Goal: Information Seeking & Learning: Find specific fact

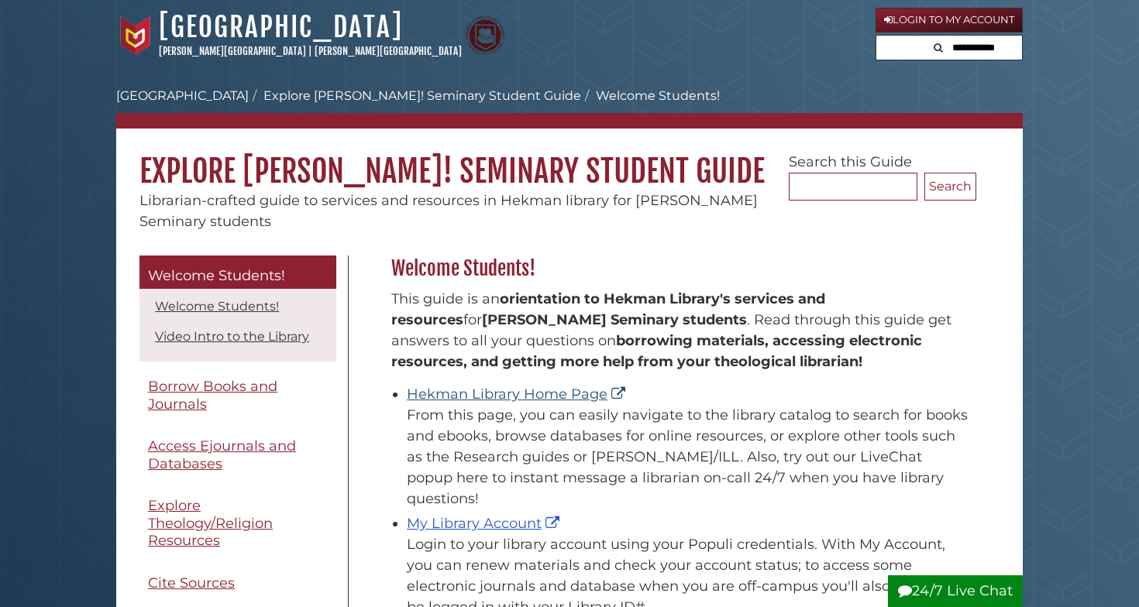
scroll to position [228, 592]
click at [543, 393] on link "Hekman Library Home Page" at bounding box center [518, 394] width 222 height 17
click at [480, 393] on link "Hekman Library Home Page" at bounding box center [518, 394] width 222 height 17
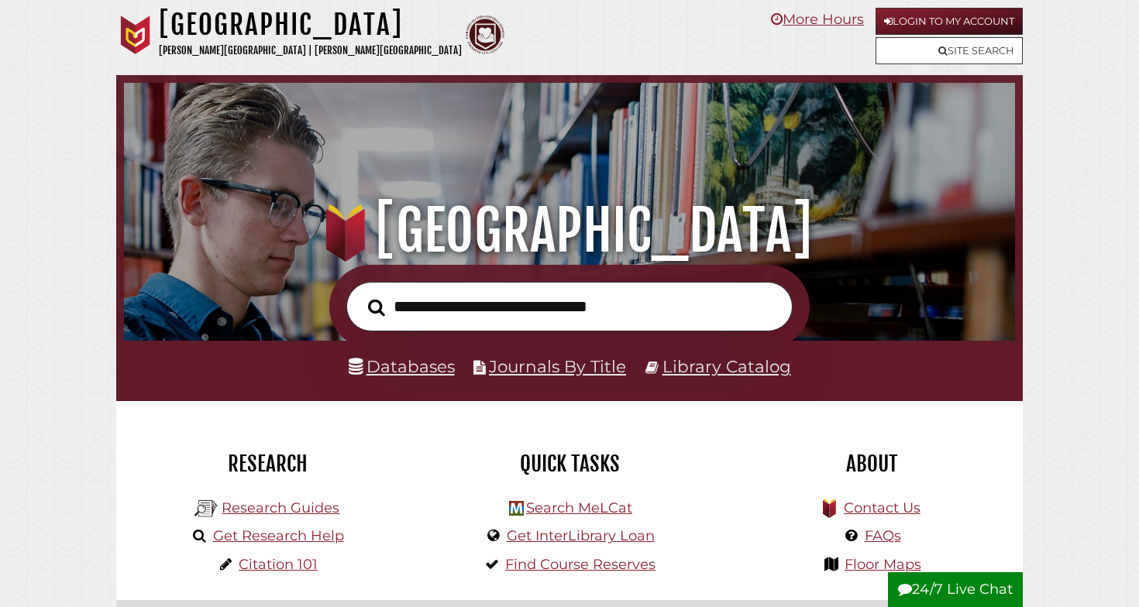
scroll to position [294, 883]
click at [439, 368] on link "Databases" at bounding box center [402, 366] width 106 height 20
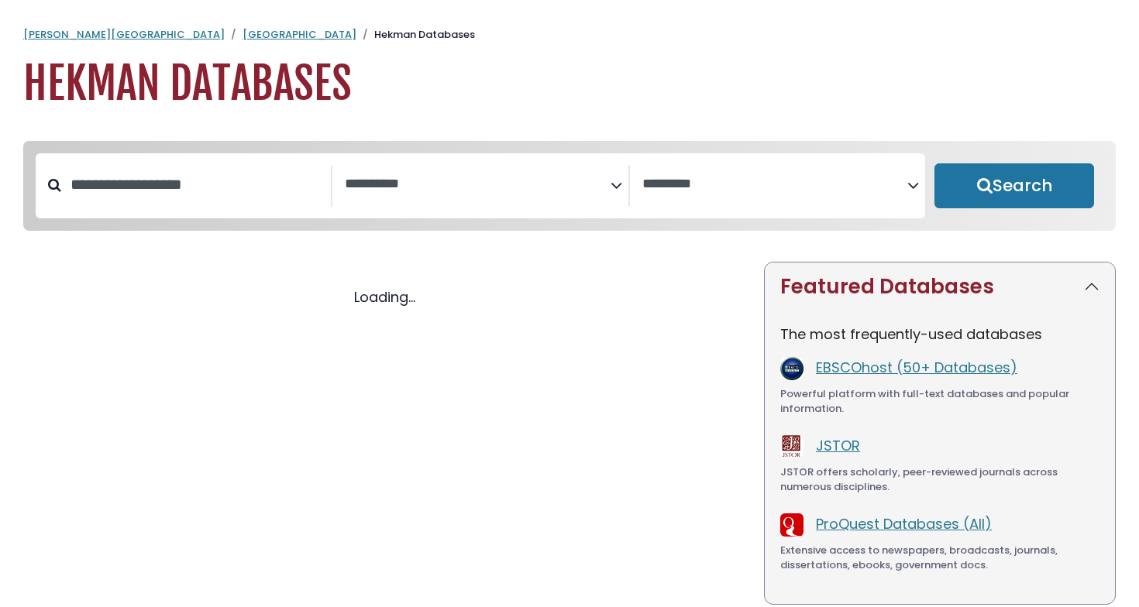
select select "Database Subject Filter"
select select "Database Vendors Filter"
select select "Database Subject Filter"
select select "Database Vendors Filter"
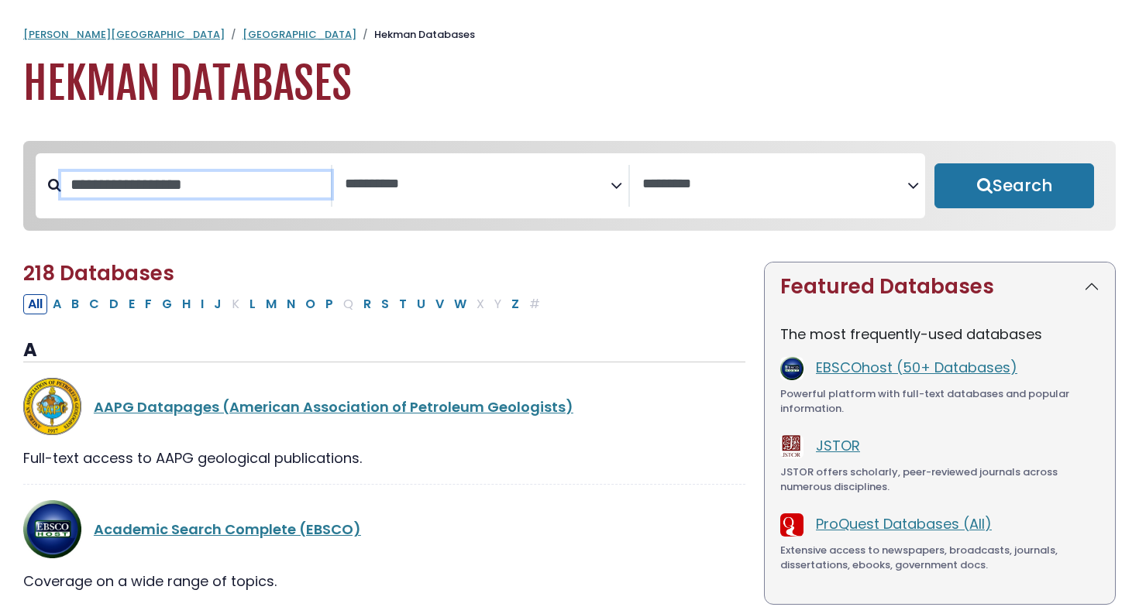
click at [233, 186] on input "Search database by title or keyword" at bounding box center [196, 185] width 270 height 26
type input "****"
click at [1014, 187] on button "Search" at bounding box center [1014, 185] width 160 height 45
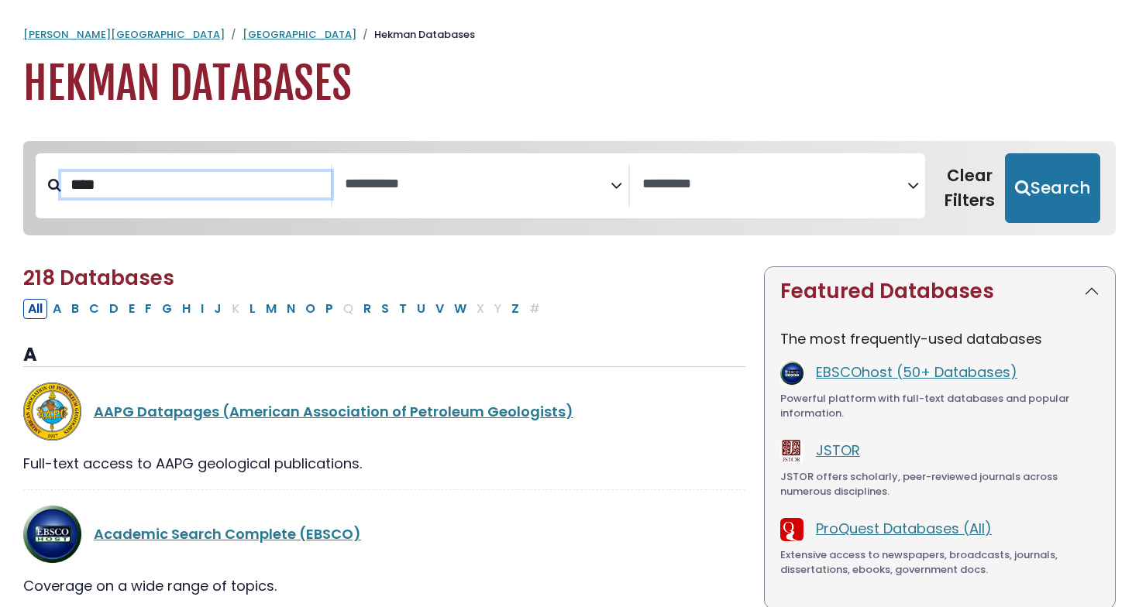
select select "Database Subject Filter"
select select "Database Vendors Filter"
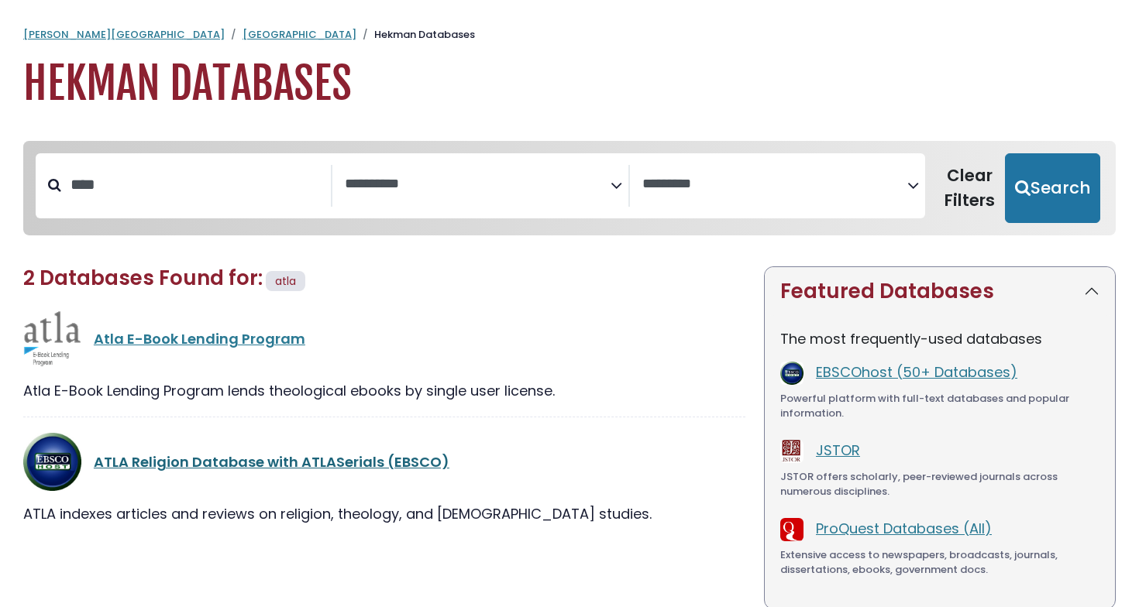
click at [269, 456] on link "ATLA Religion Database with ATLASerials (EBSCO)" at bounding box center [271, 461] width 355 height 19
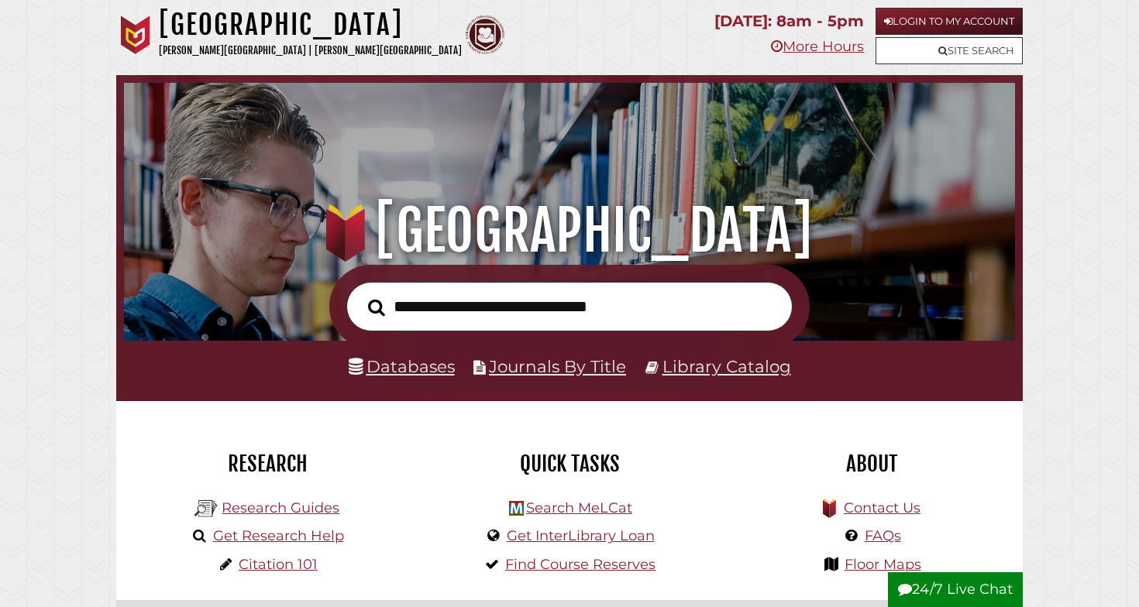
scroll to position [294, 883]
click at [479, 297] on input "text" at bounding box center [569, 307] width 446 height 50
paste input "**********"
type input "**********"
click at [376, 306] on button "Search" at bounding box center [376, 307] width 33 height 26
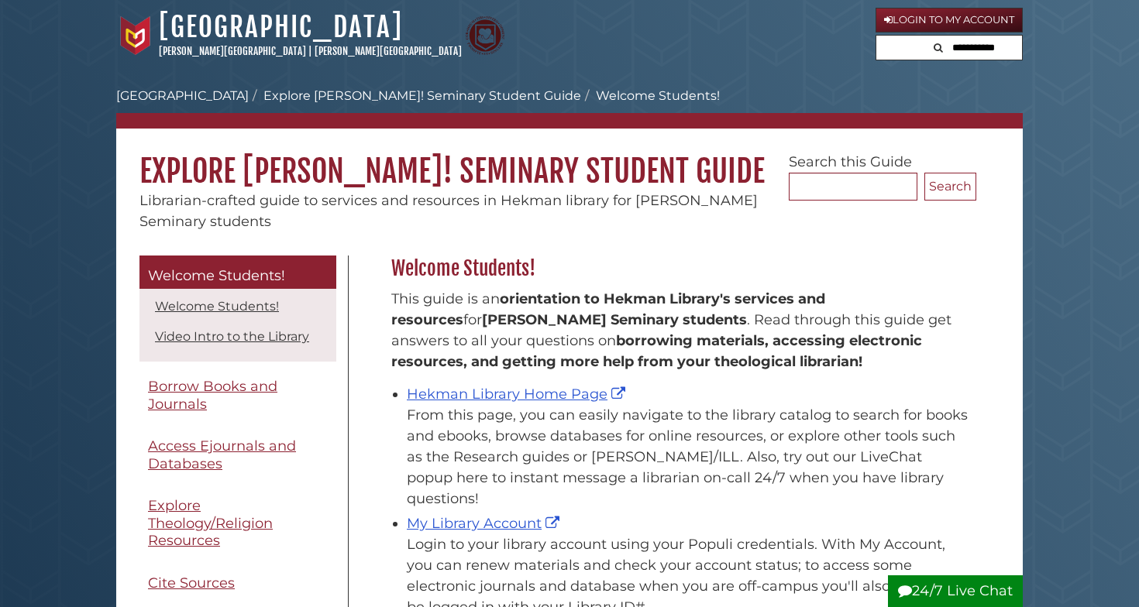
scroll to position [228, 592]
click at [551, 397] on link "Hekman Library Home Page" at bounding box center [518, 394] width 222 height 17
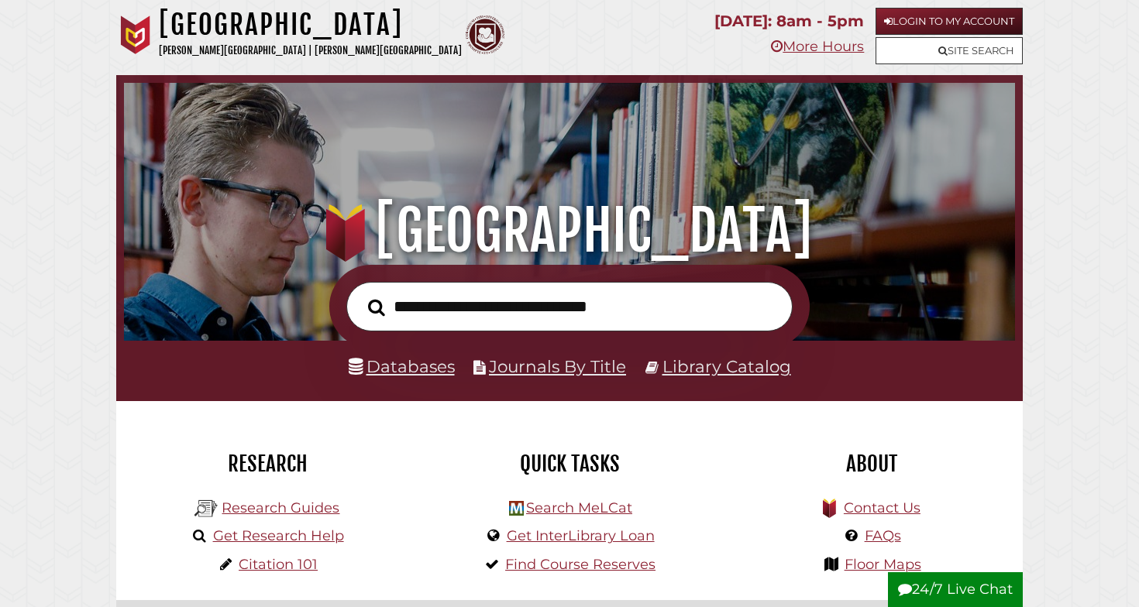
scroll to position [294, 883]
click at [417, 365] on link "Databases" at bounding box center [402, 366] width 106 height 20
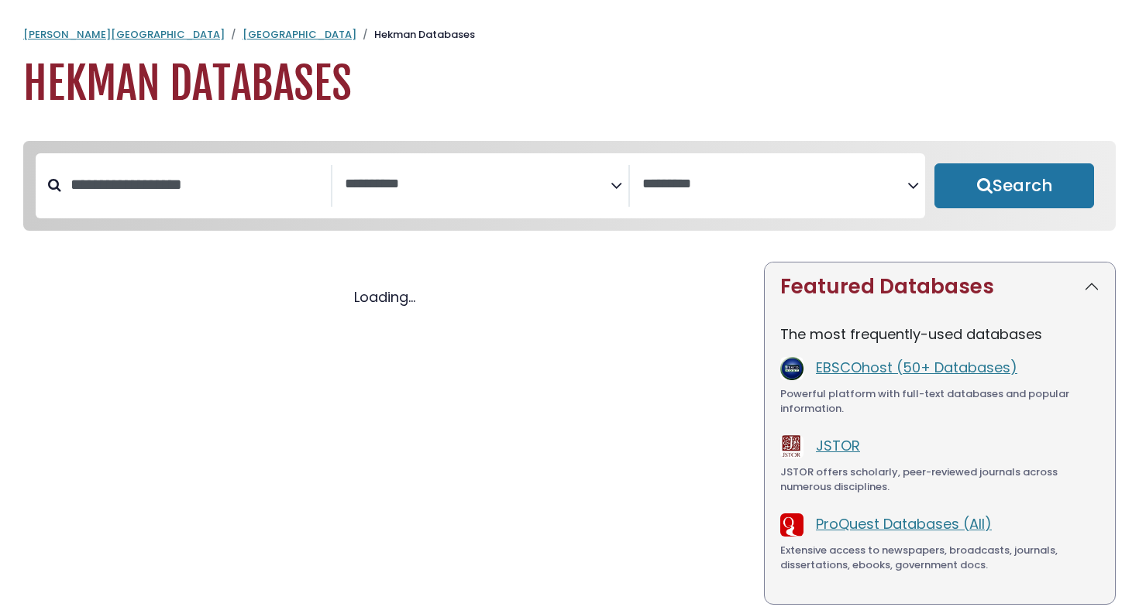
select select "Database Subject Filter"
select select "Database Vendors Filter"
select select "Database Subject Filter"
select select "Database Vendors Filter"
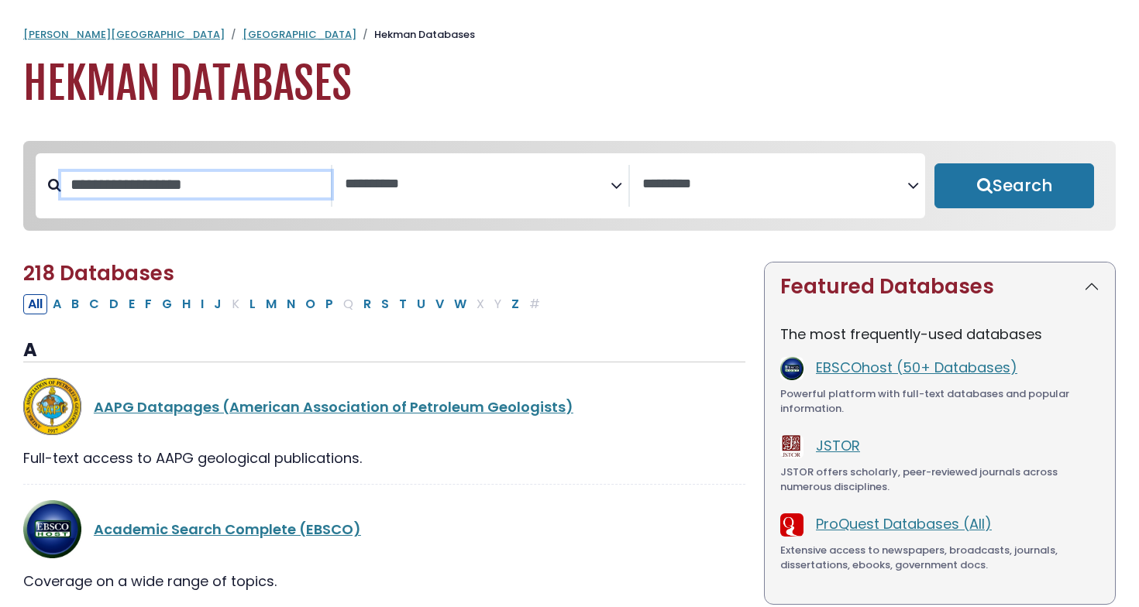
click at [242, 197] on input "Search database by title or keyword" at bounding box center [196, 185] width 270 height 26
type input "****"
click at [1014, 187] on button "Search" at bounding box center [1014, 185] width 160 height 45
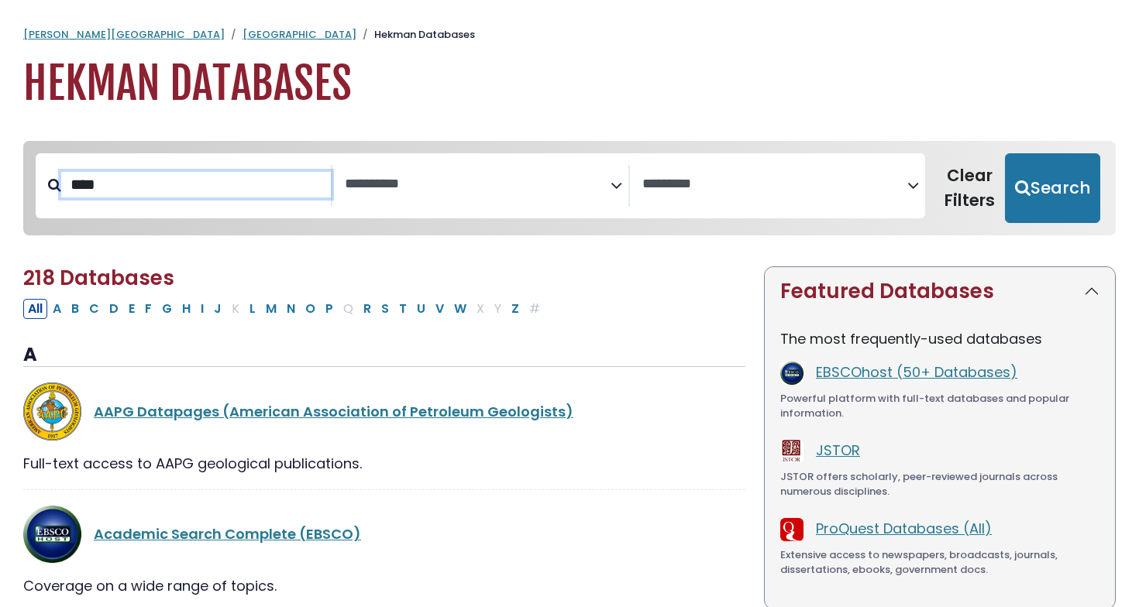
select select "Database Subject Filter"
select select "Database Vendors Filter"
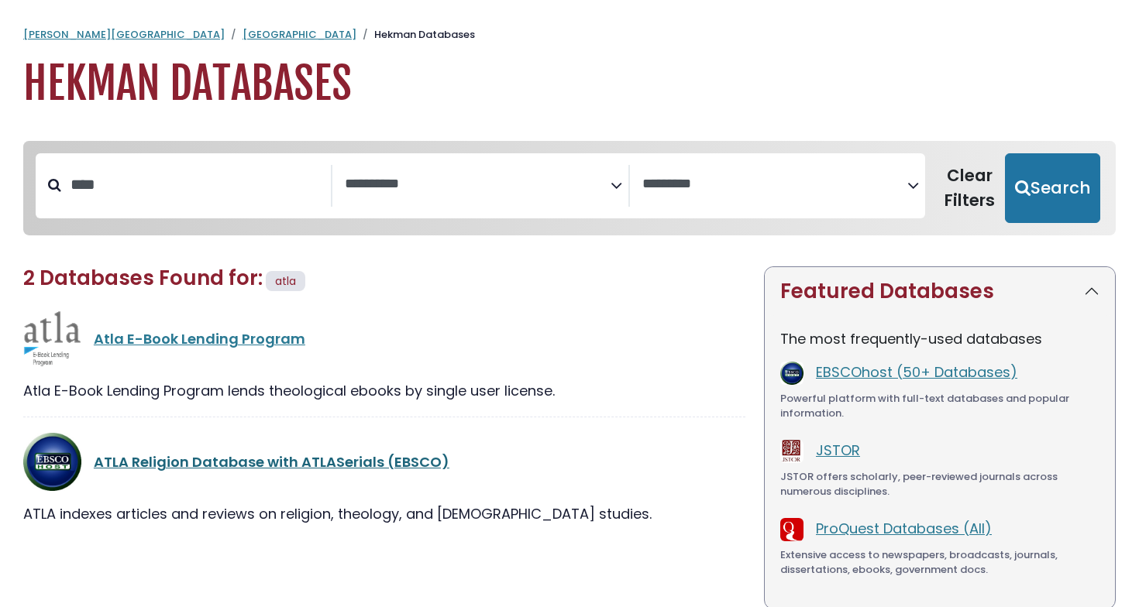
click at [143, 463] on link "ATLA Religion Database with ATLASerials (EBSCO)" at bounding box center [271, 461] width 355 height 19
